Goal: Information Seeking & Learning: Learn about a topic

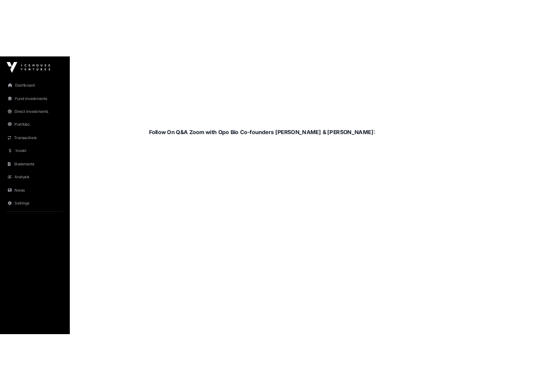
scroll to position [1563, 0]
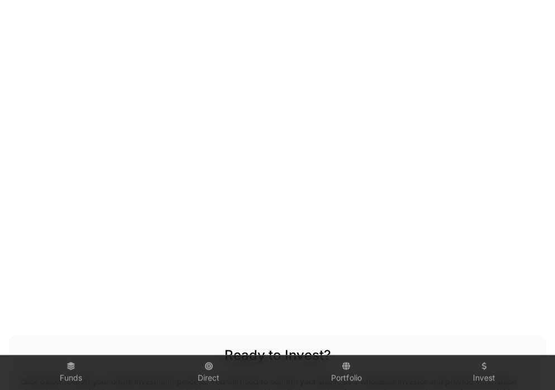
scroll to position [1653, 0]
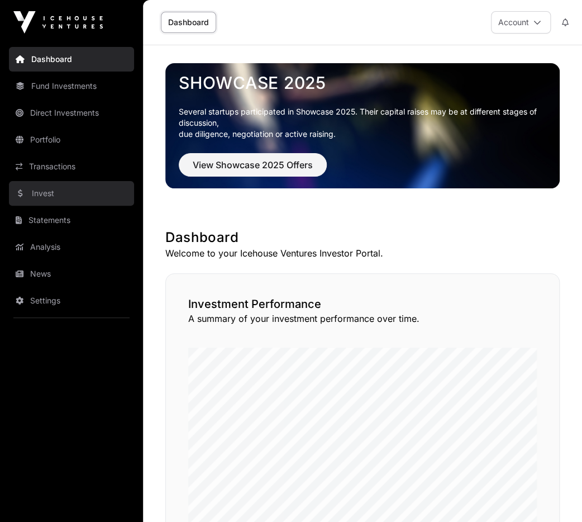
click at [45, 197] on link "Invest" at bounding box center [71, 193] width 125 height 25
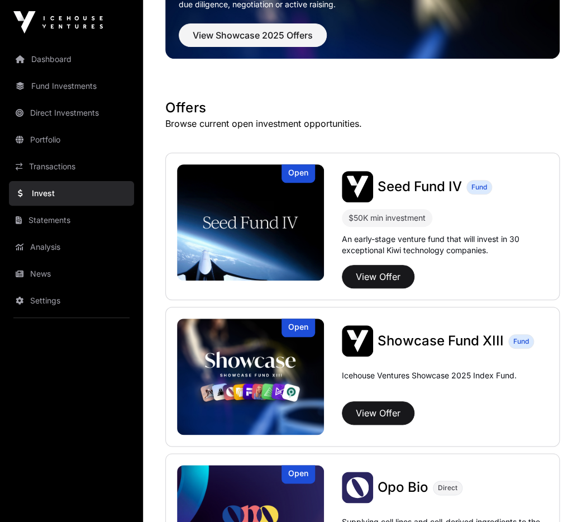
scroll to position [134, 0]
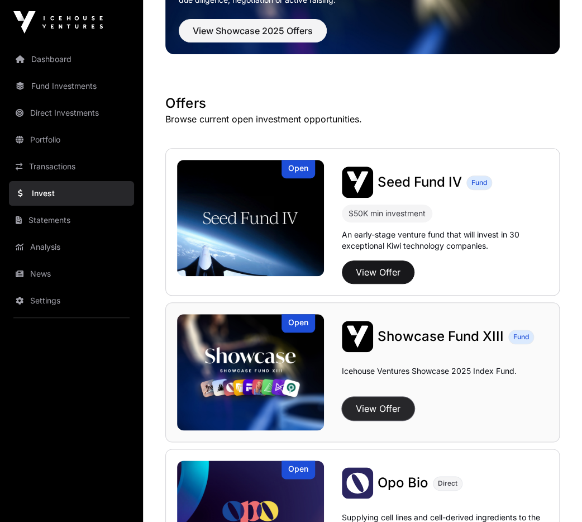
click at [395, 410] on button "View Offer" at bounding box center [378, 407] width 73 height 23
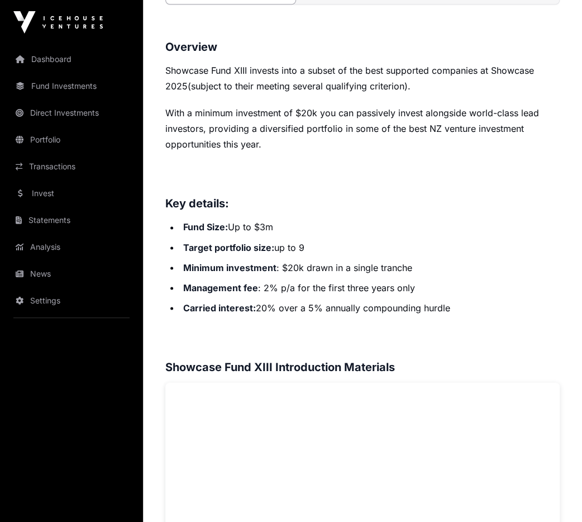
scroll to position [458, 0]
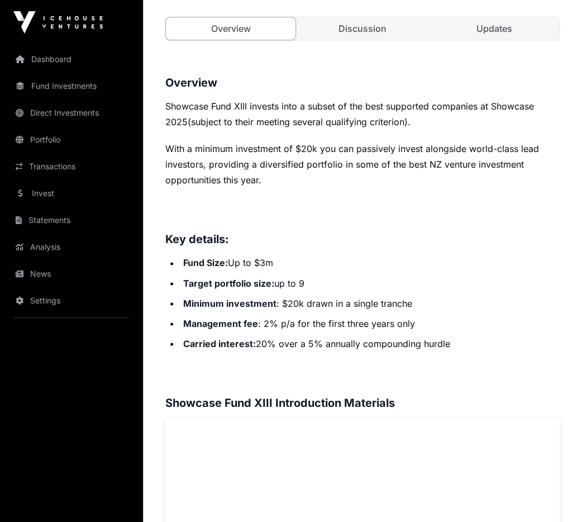
drag, startPoint x: 364, startPoint y: 272, endPoint x: 364, endPoint y: 284, distance: 11.2
click at [364, 284] on ul "Fund Size: Up to $3m Target portfolio size: up to 9 Minimum investment : $20k d…" at bounding box center [362, 303] width 394 height 96
click at [364, 284] on li "Target portfolio size: up to 9" at bounding box center [370, 283] width 380 height 16
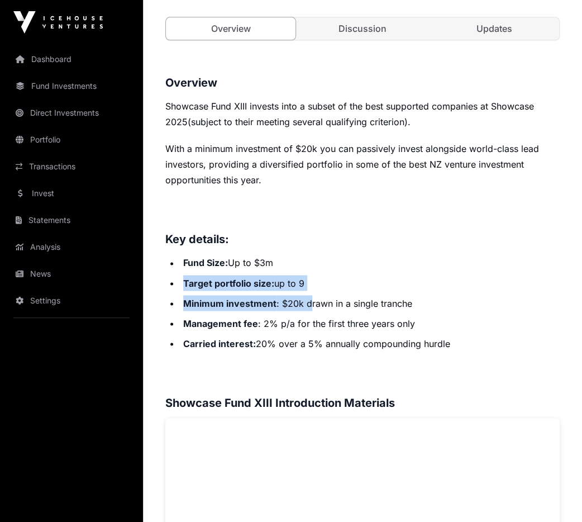
drag, startPoint x: 313, startPoint y: 279, endPoint x: 309, endPoint y: 291, distance: 13.1
click at [309, 291] on ul "Fund Size: Up to $3m Target portfolio size: up to 9 Minimum investment : $20k d…" at bounding box center [362, 303] width 394 height 96
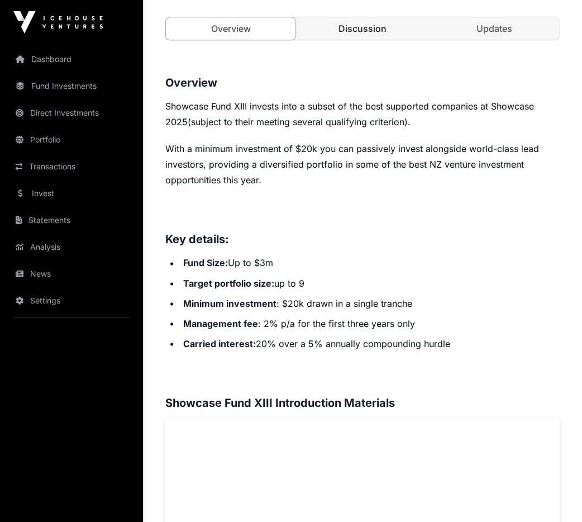
click at [375, 25] on link "Discussion" at bounding box center [363, 28] width 130 height 22
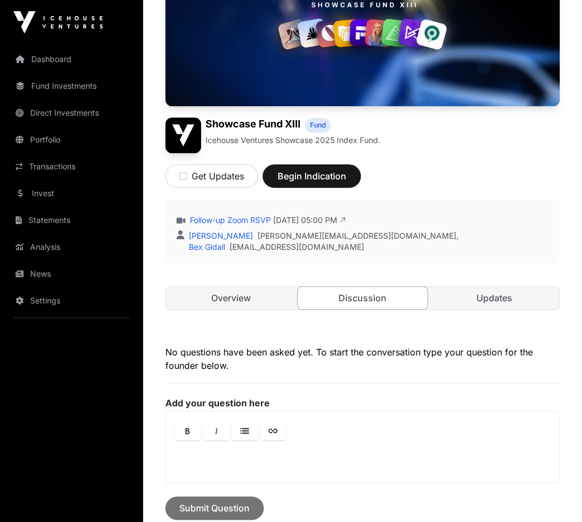
scroll to position [145, 0]
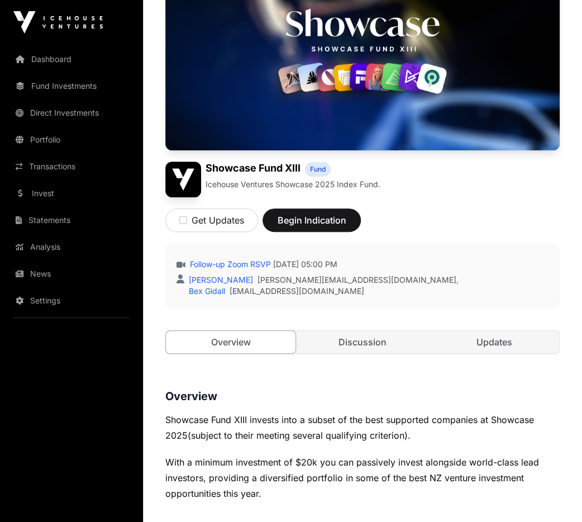
scroll to position [458, 0]
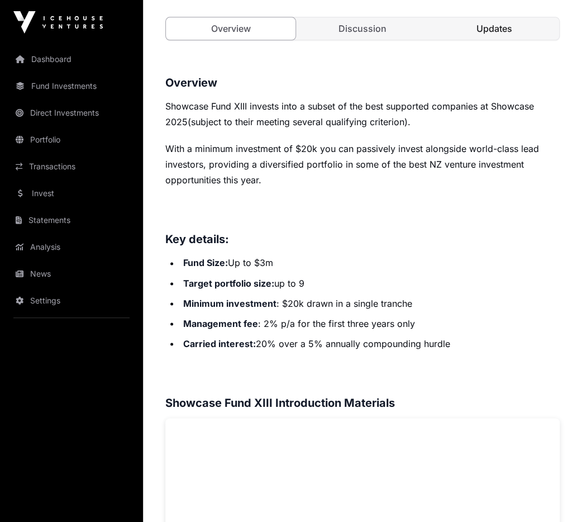
click at [504, 17] on link "Updates" at bounding box center [494, 28] width 130 height 22
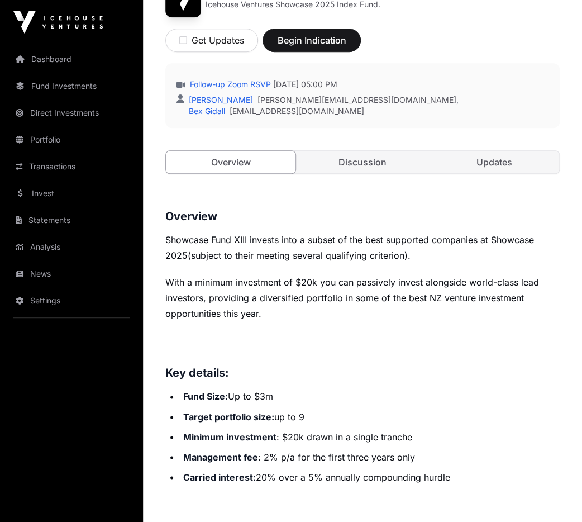
scroll to position [324, 0]
click at [372, 161] on link "Discussion" at bounding box center [363, 162] width 130 height 22
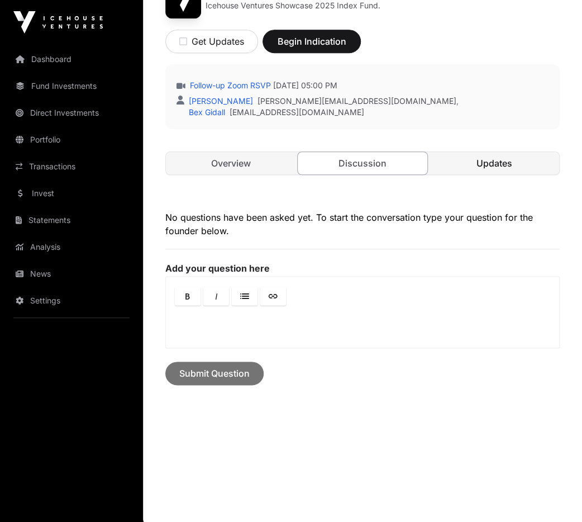
click at [474, 162] on link "Updates" at bounding box center [494, 163] width 130 height 22
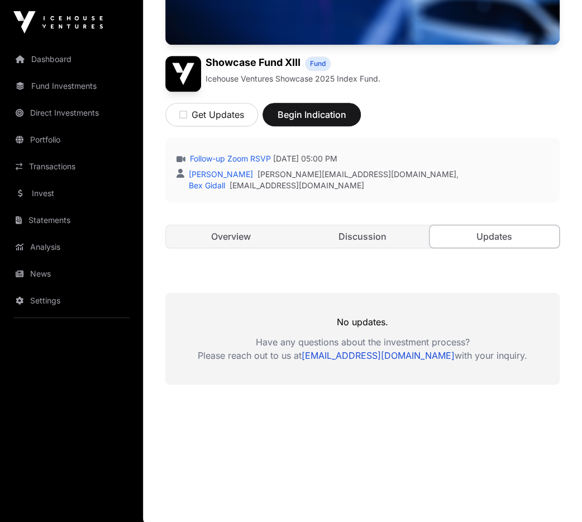
drag, startPoint x: 312, startPoint y: 314, endPoint x: 310, endPoint y: 304, distance: 10.1
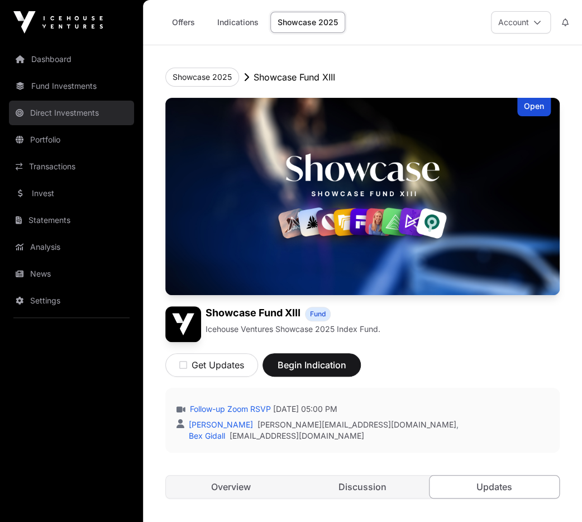
click at [80, 109] on link "Direct Investments" at bounding box center [71, 113] width 125 height 25
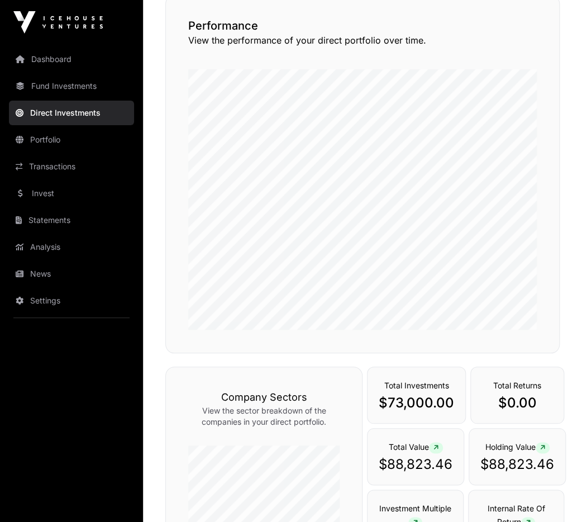
scroll to position [89, 0]
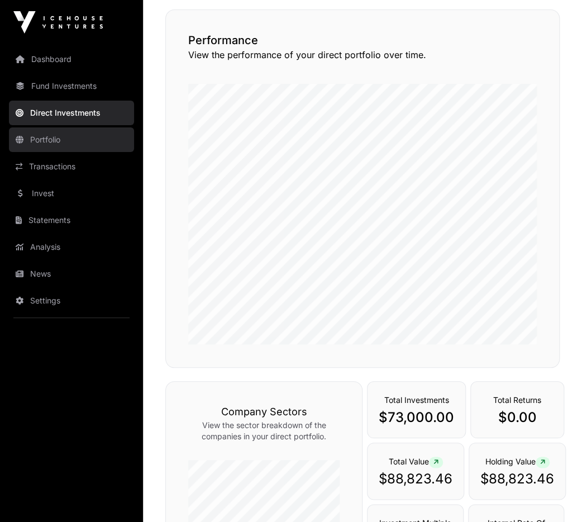
click at [92, 130] on link "Portfolio" at bounding box center [71, 139] width 125 height 25
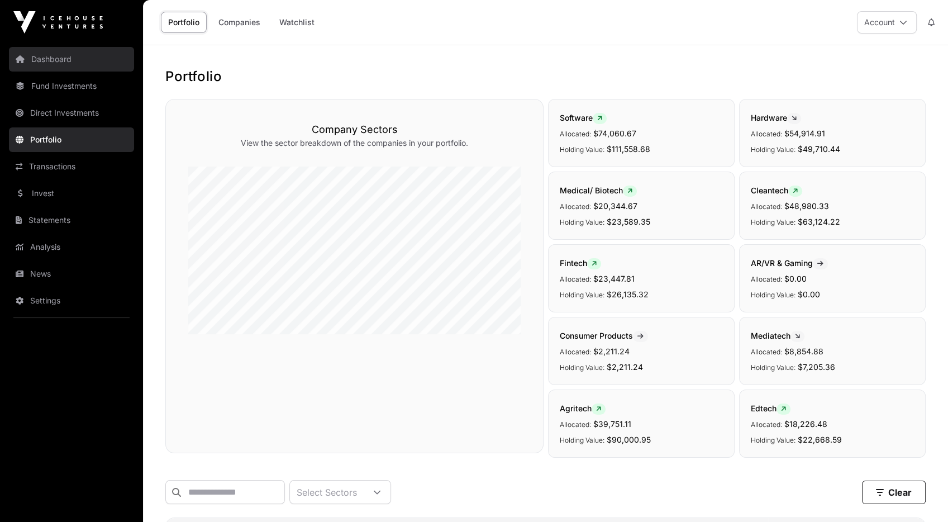
click at [34, 55] on link "Dashboard" at bounding box center [71, 59] width 125 height 25
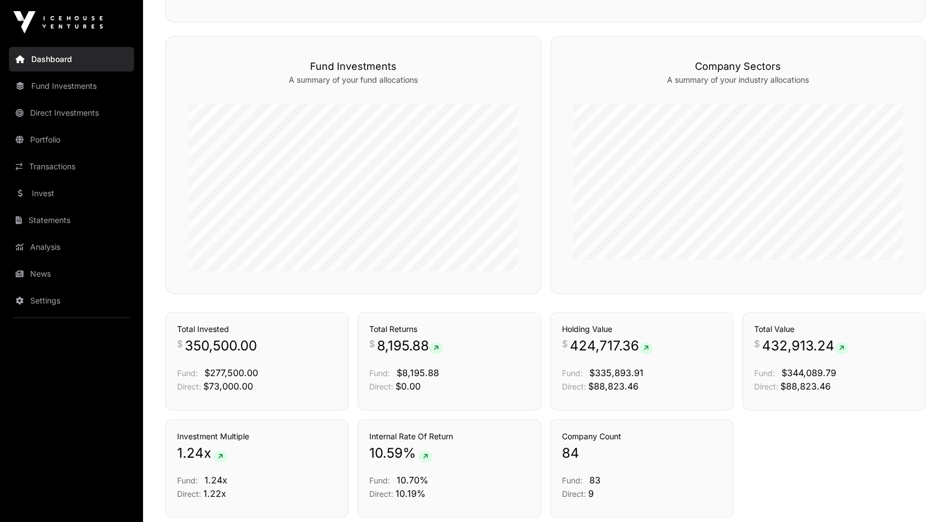
scroll to position [697, 0]
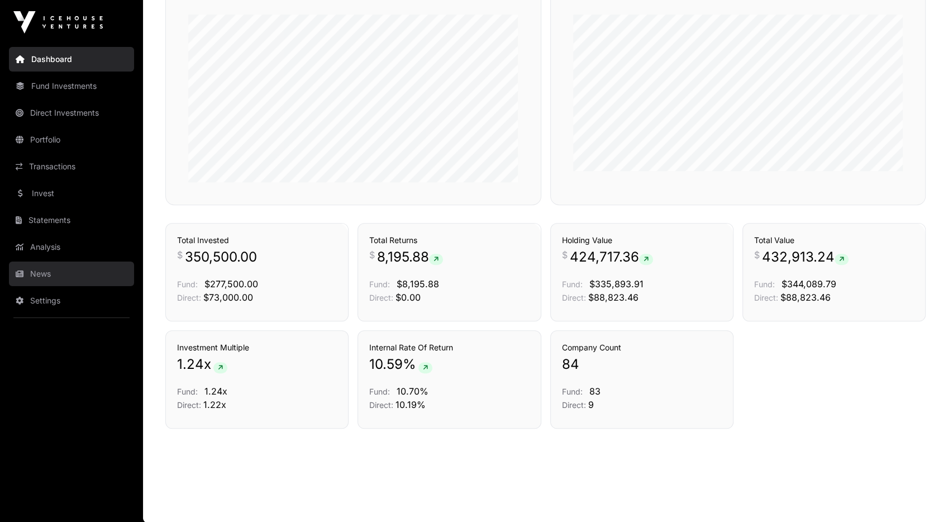
click at [39, 272] on link "News" at bounding box center [71, 273] width 125 height 25
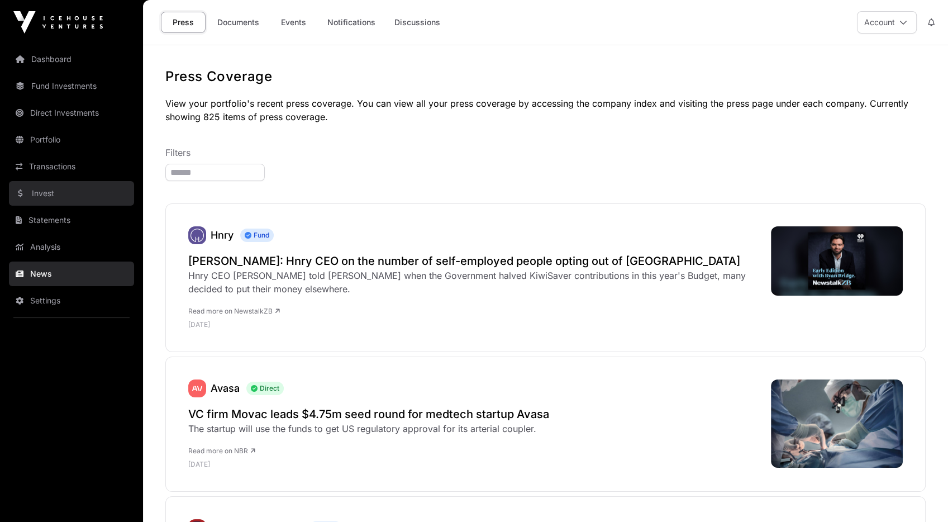
click at [58, 196] on link "Invest" at bounding box center [71, 193] width 125 height 25
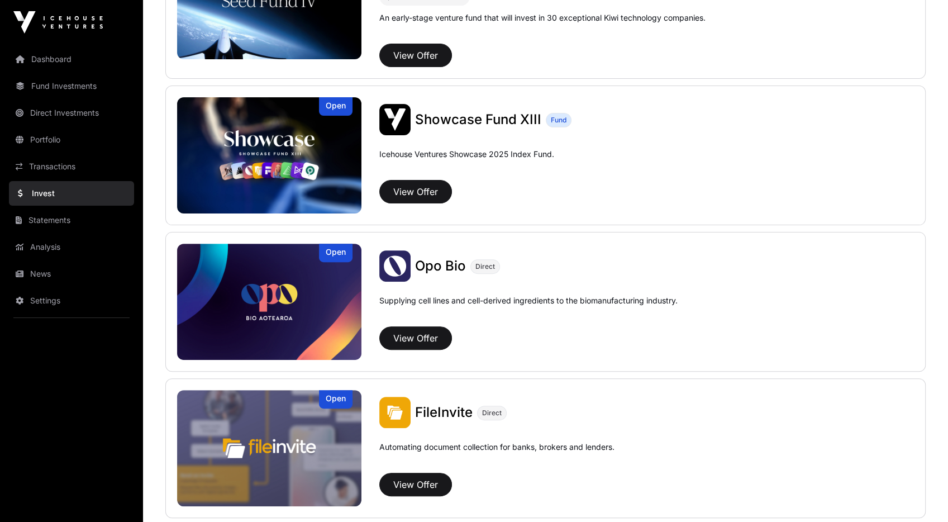
scroll to position [179, 0]
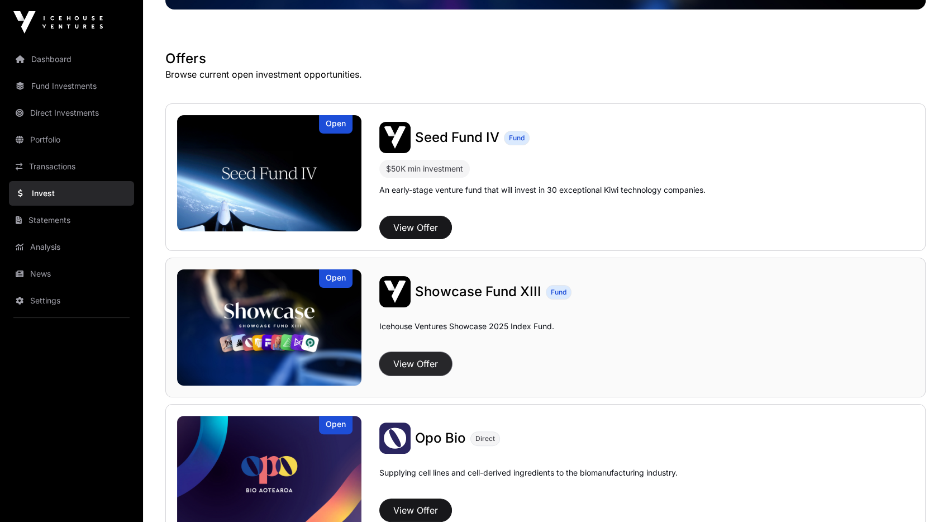
click at [414, 367] on button "View Offer" at bounding box center [415, 363] width 73 height 23
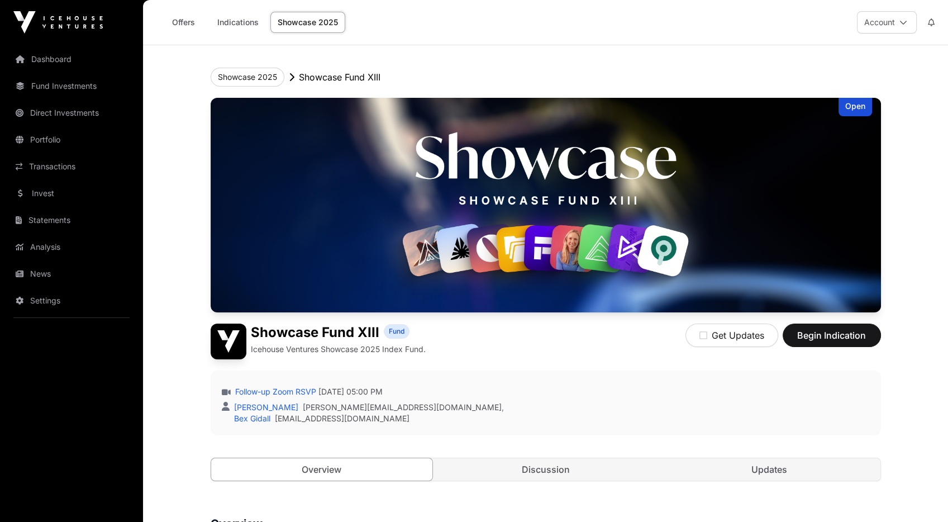
scroll to position [179, 0]
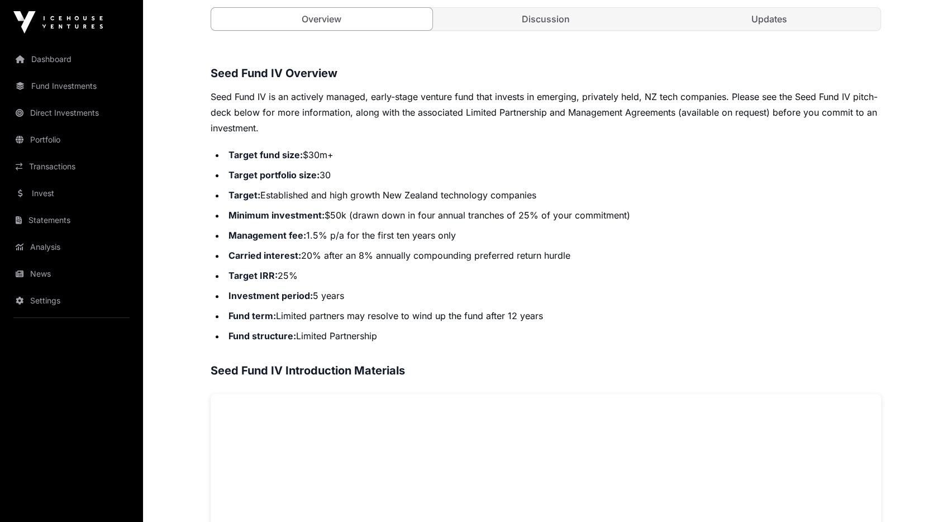
scroll to position [402, 0]
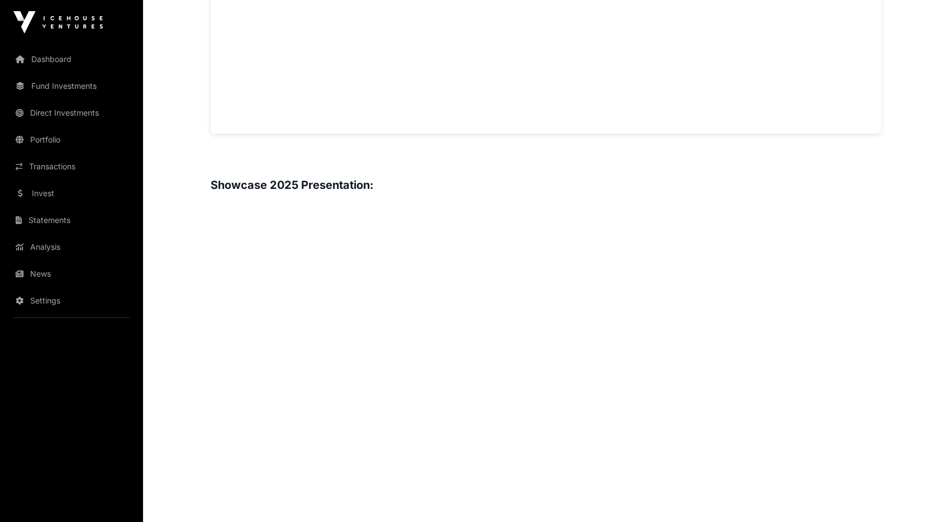
scroll to position [1161, 0]
